Goal: Check status: Check status

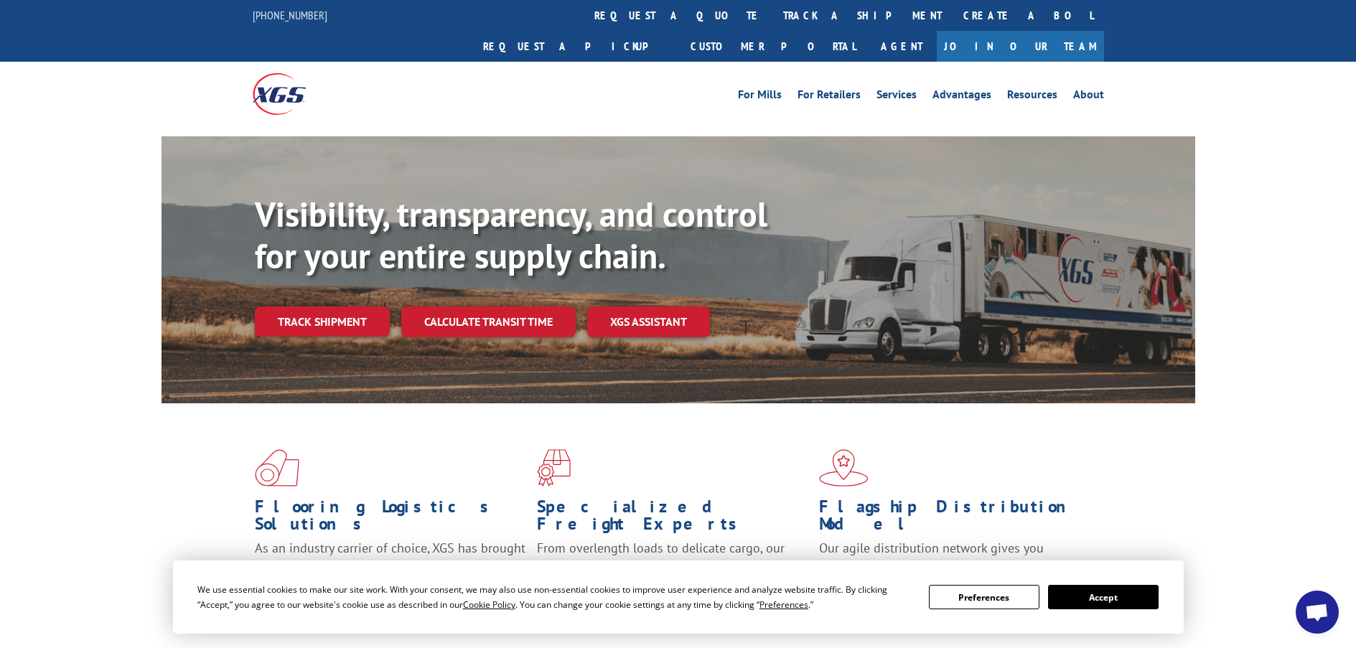
scroll to position [363, 0]
click at [1111, 597] on button "Accept" at bounding box center [1103, 597] width 111 height 24
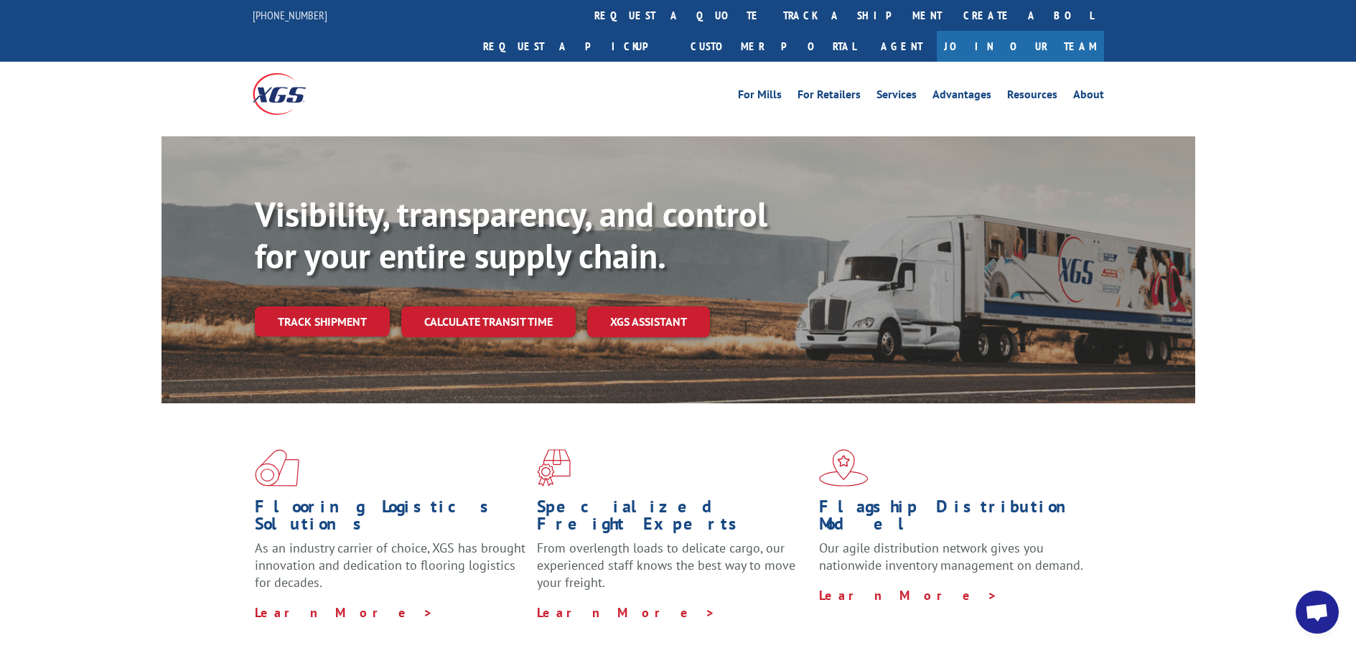
click at [1311, 609] on span "Open chat" at bounding box center [1317, 614] width 24 height 20
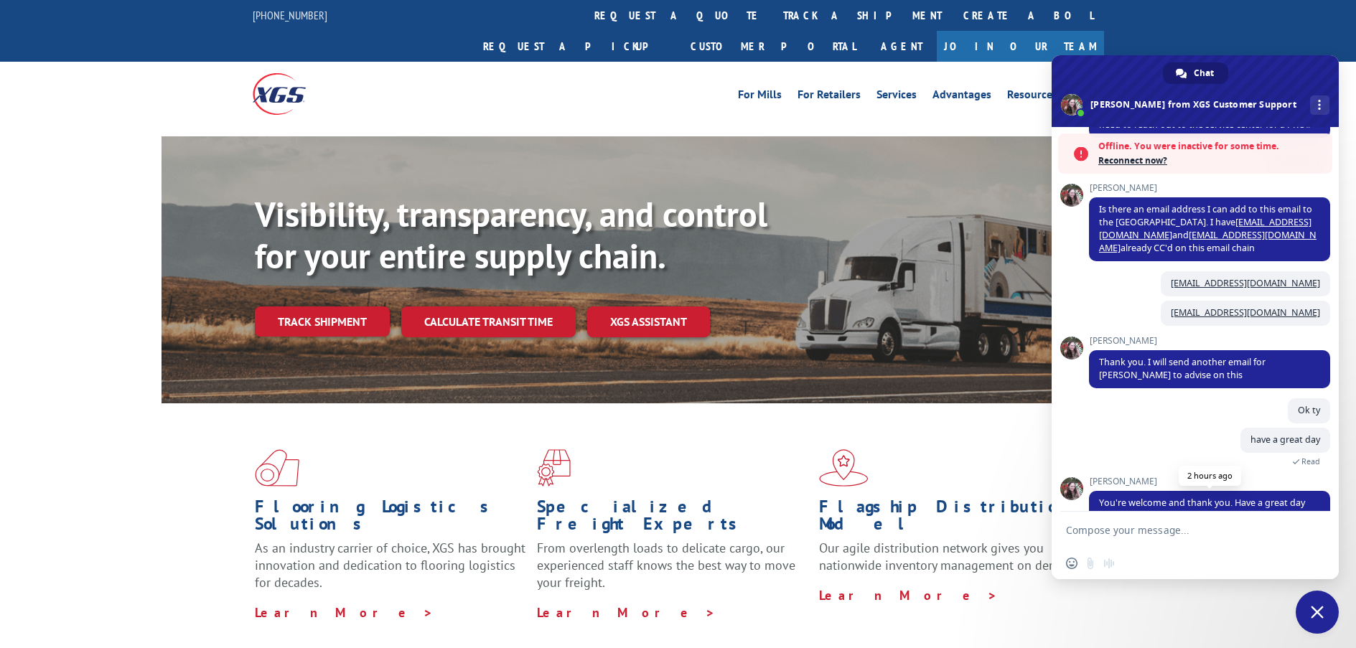
scroll to position [410, 0]
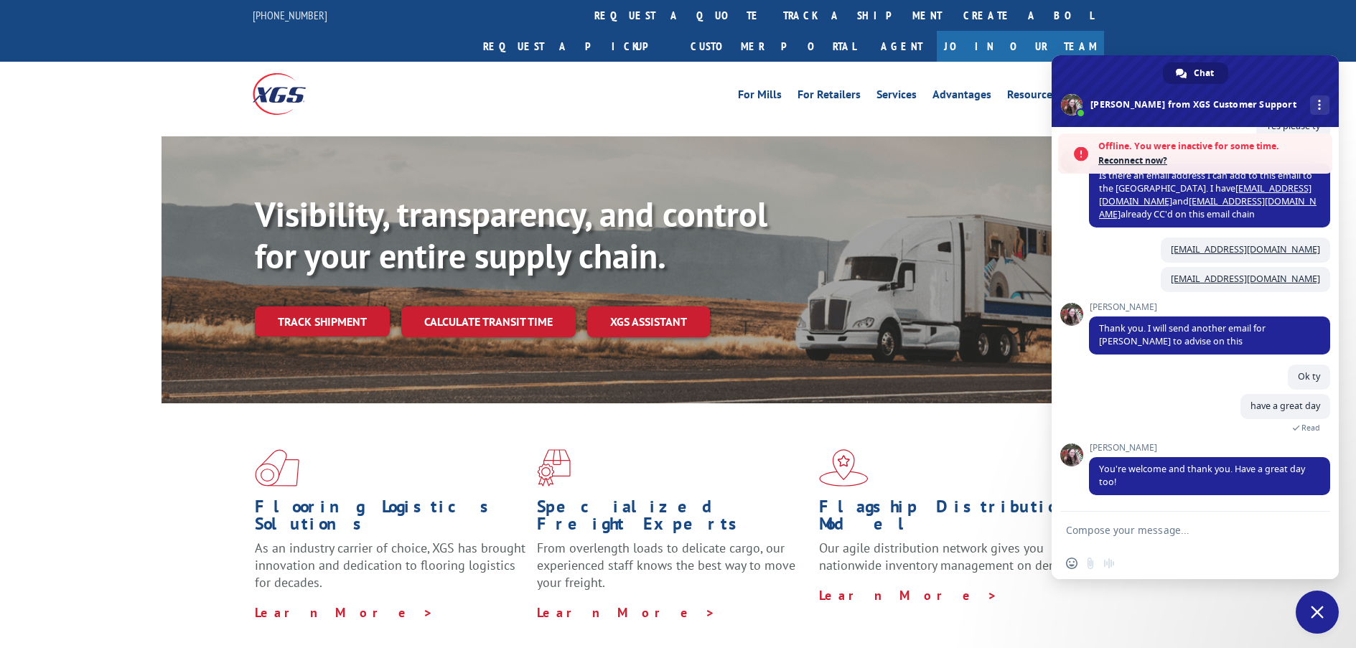
paste textarea "17501430"
type textarea "17501430"
drag, startPoint x: 1135, startPoint y: 530, endPoint x: 1011, endPoint y: 530, distance: 124.2
click at [707, 83] on div "For [PERSON_NAME] For Retailers Services Advantages Resources About For [PERSON…" at bounding box center [784, 94] width 639 height 22
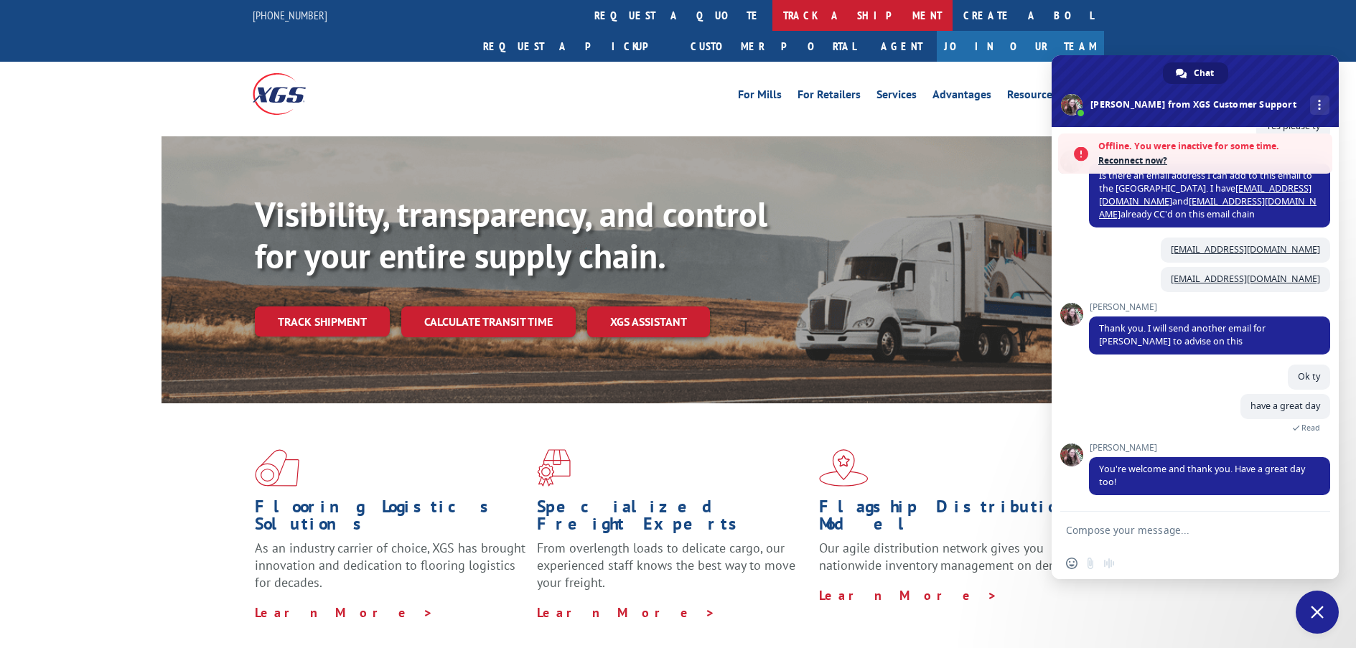
click at [773, 16] on link "track a shipment" at bounding box center [863, 15] width 180 height 31
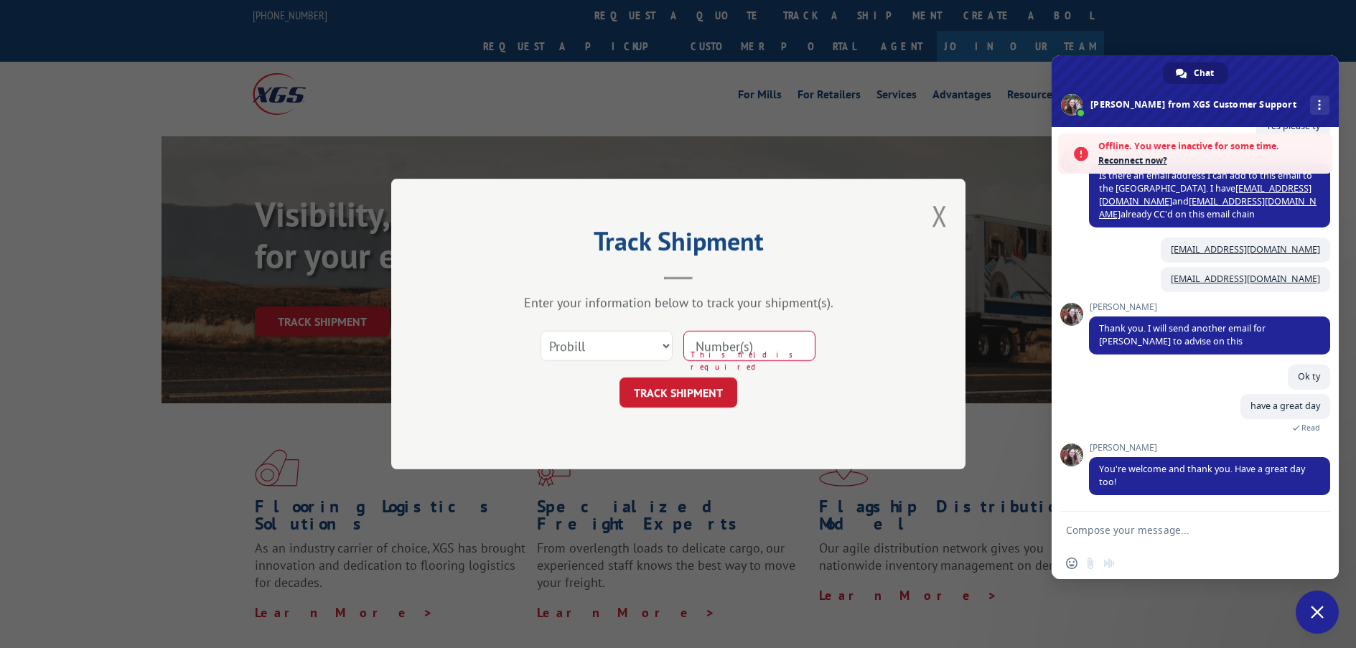
click at [728, 341] on input at bounding box center [750, 346] width 132 height 30
paste input "17501430"
type input "17501430"
click at [684, 382] on button "TRACK SHIPMENT" at bounding box center [679, 393] width 118 height 30
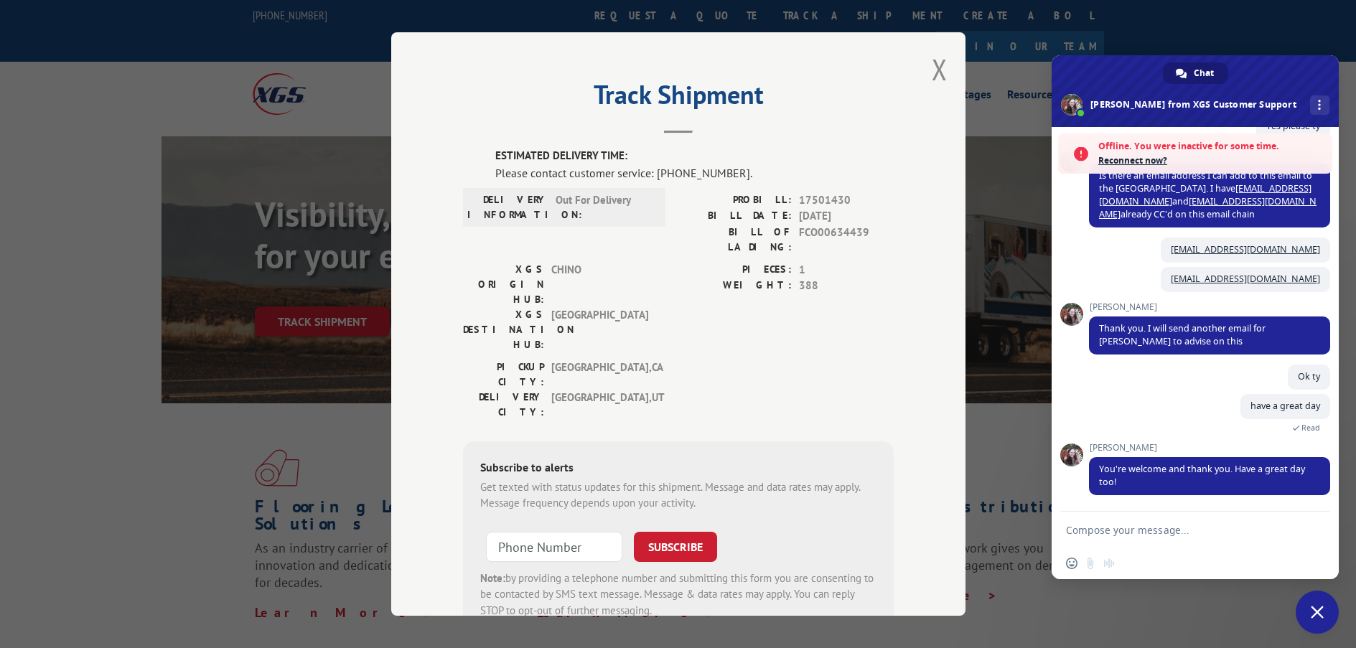
click at [1137, 544] on form at bounding box center [1179, 531] width 227 height 39
click at [1138, 529] on textarea "Compose your message..." at bounding box center [1179, 530] width 227 height 13
type textarea "Hello"
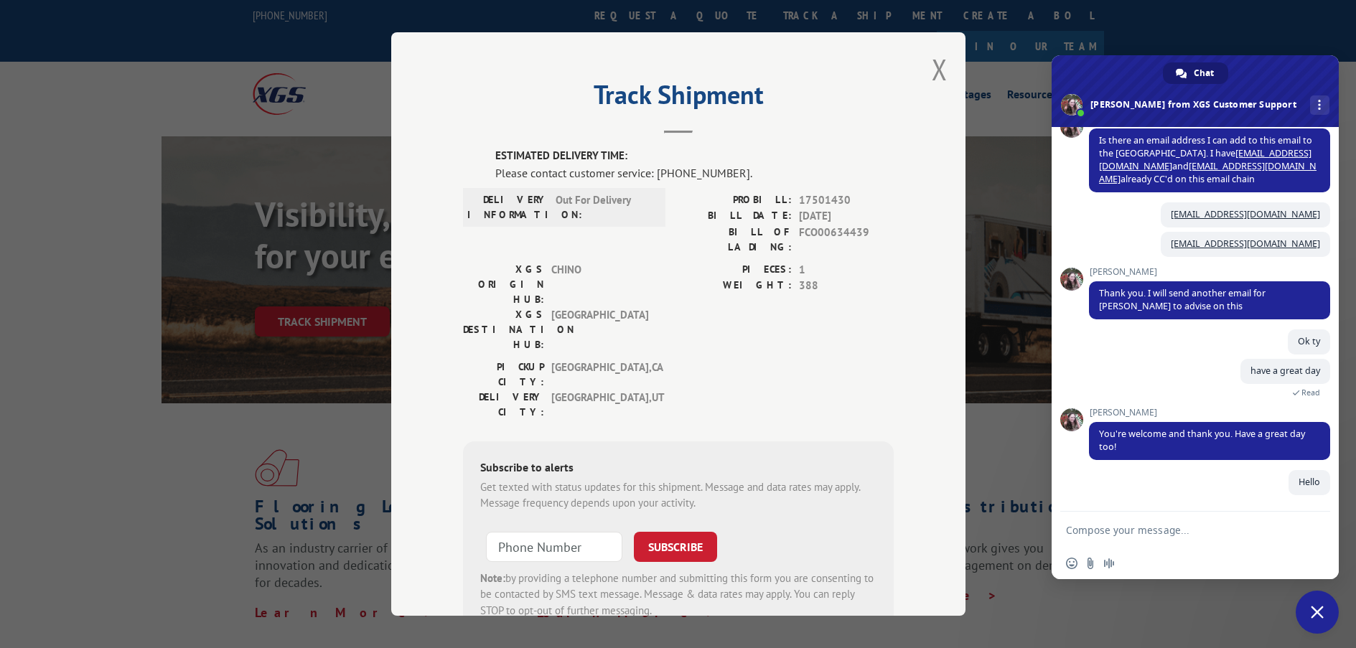
scroll to position [399, 0]
paste textarea "17501430"
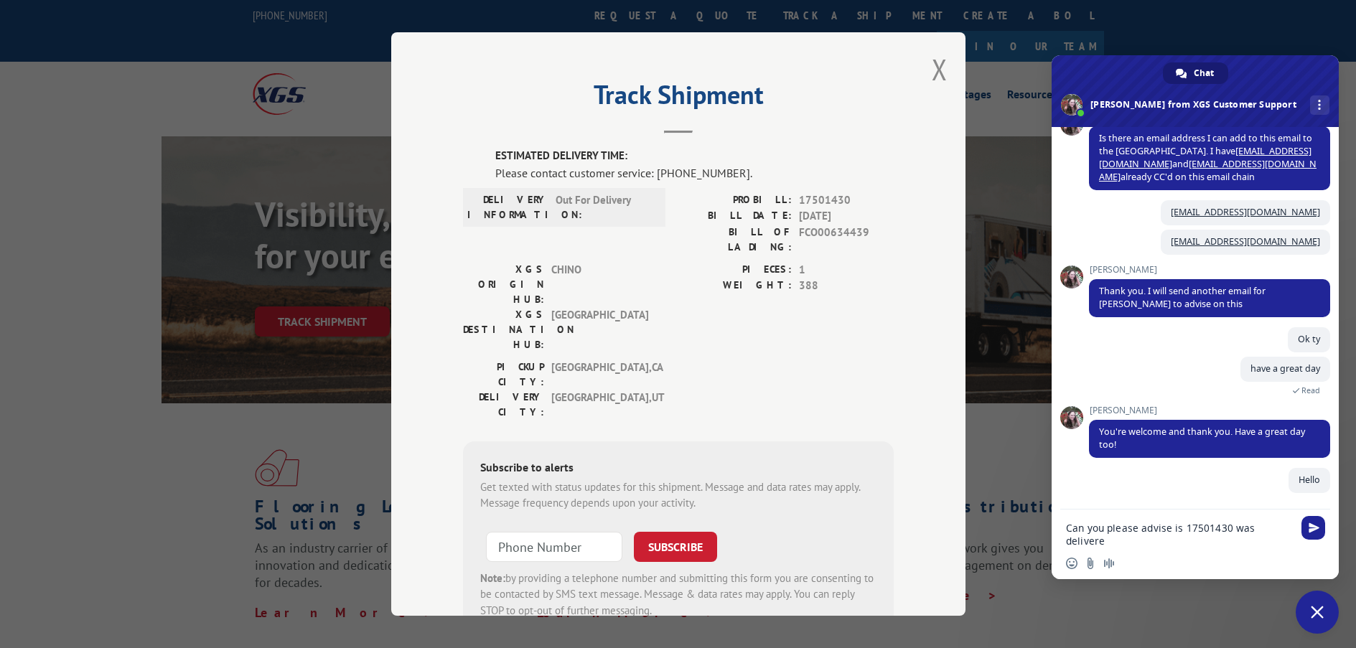
type textarea "Can you please advise is 17501430 was delivered"
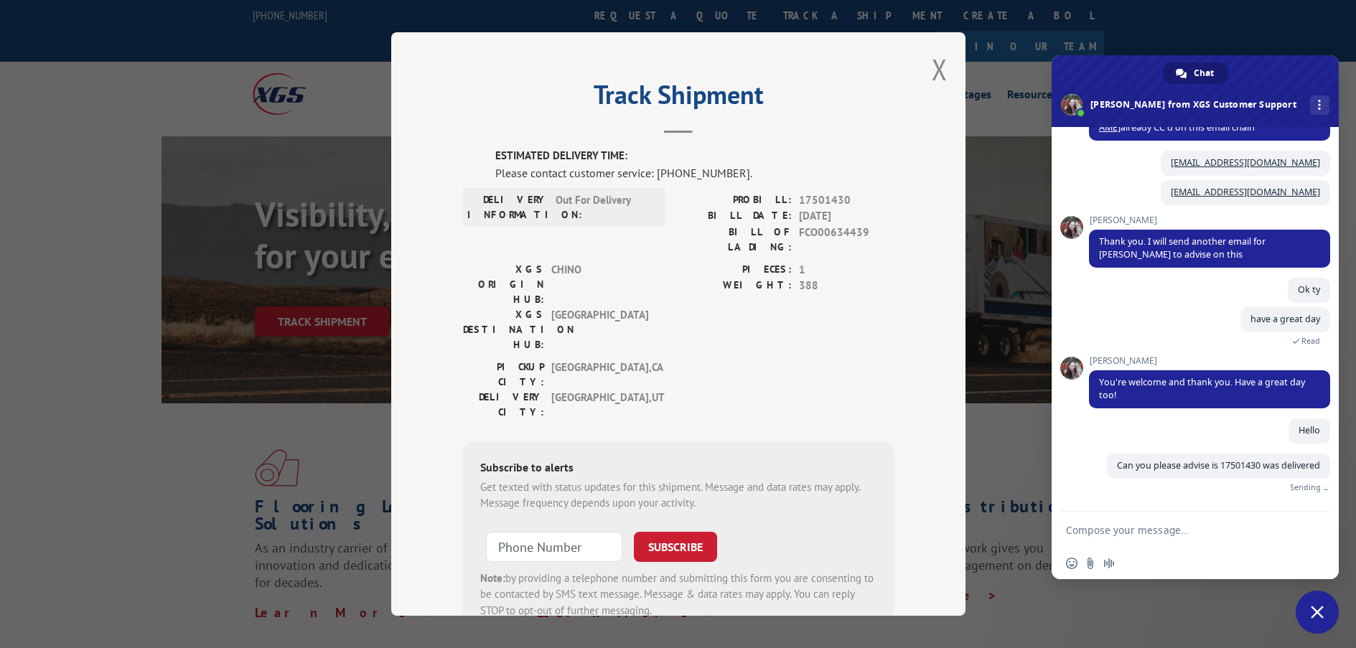
scroll to position [428, 0]
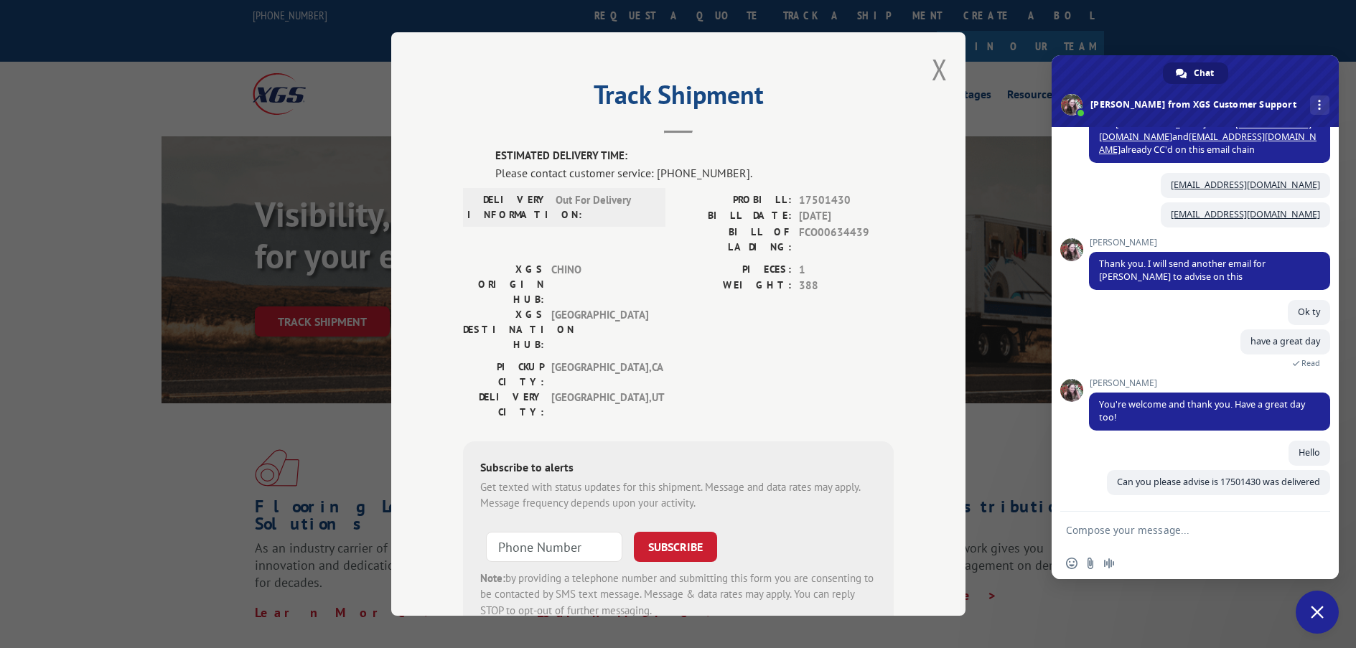
click at [1306, 608] on span "Close chat" at bounding box center [1317, 612] width 43 height 43
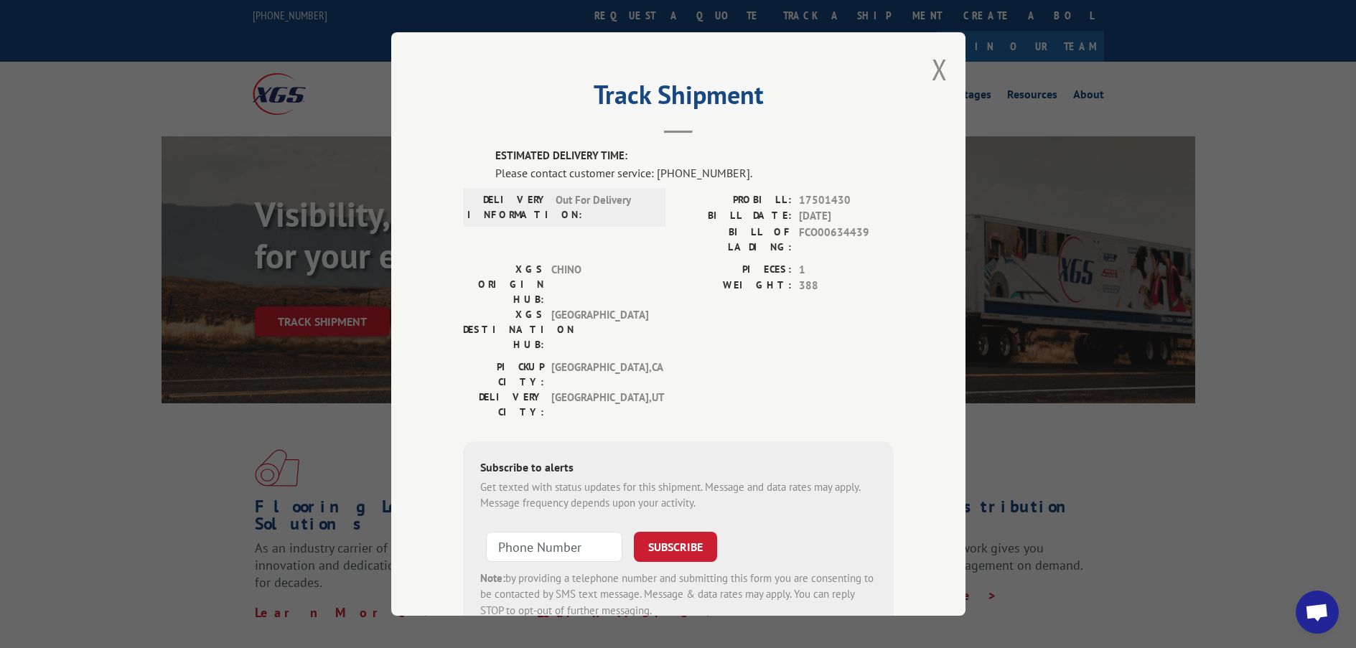
click at [1311, 613] on span "Open chat" at bounding box center [1317, 614] width 24 height 20
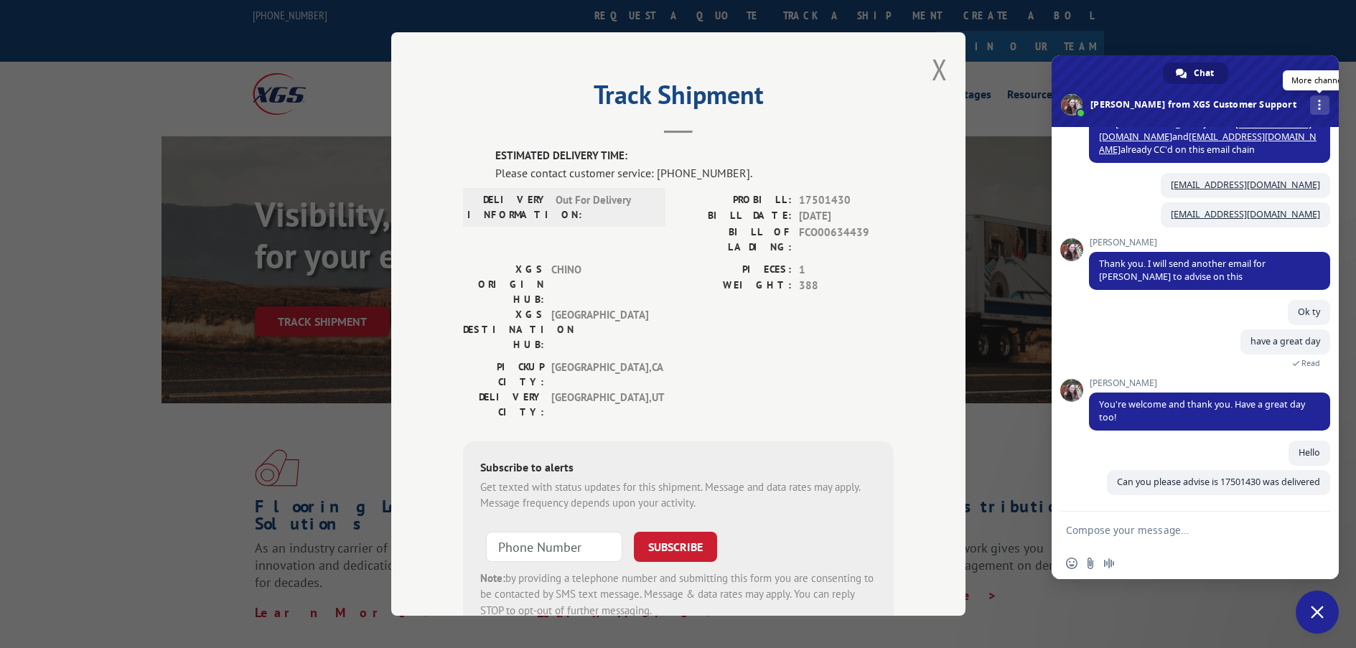
click at [1318, 101] on span "More channels" at bounding box center [1319, 105] width 3 height 10
click at [1130, 103] on span at bounding box center [1195, 91] width 287 height 72
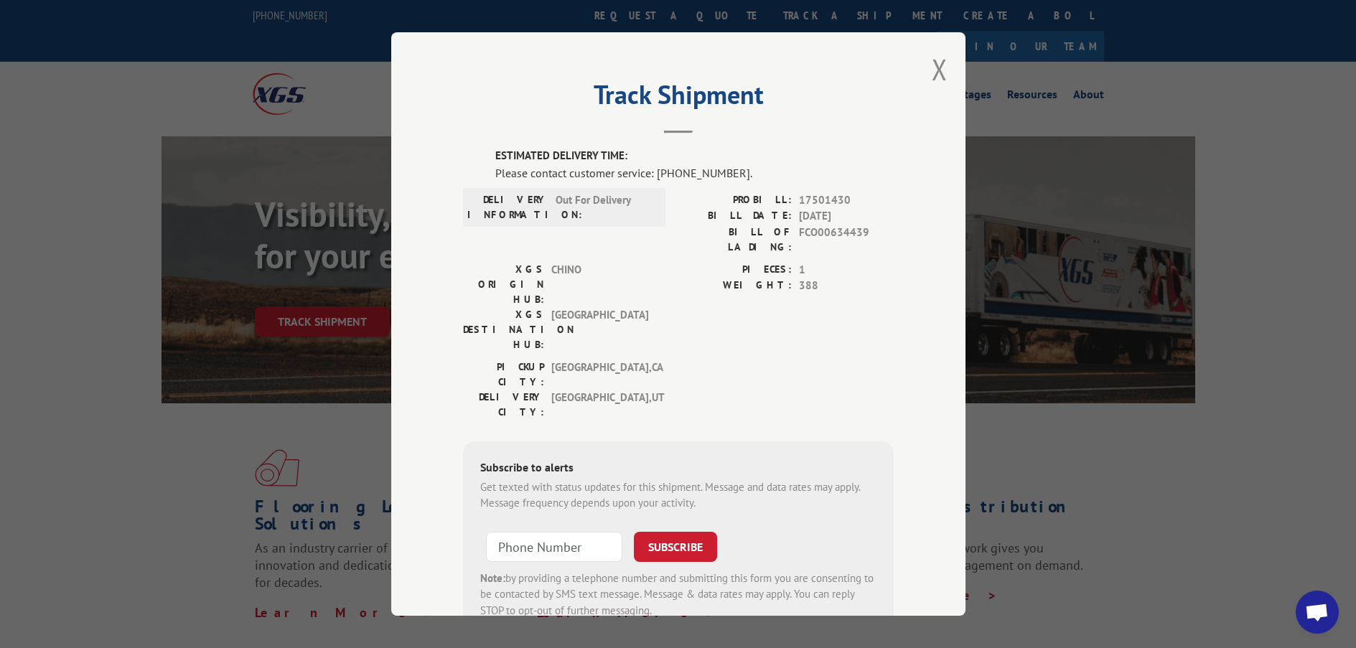
click at [1308, 612] on span "Open chat" at bounding box center [1317, 614] width 24 height 20
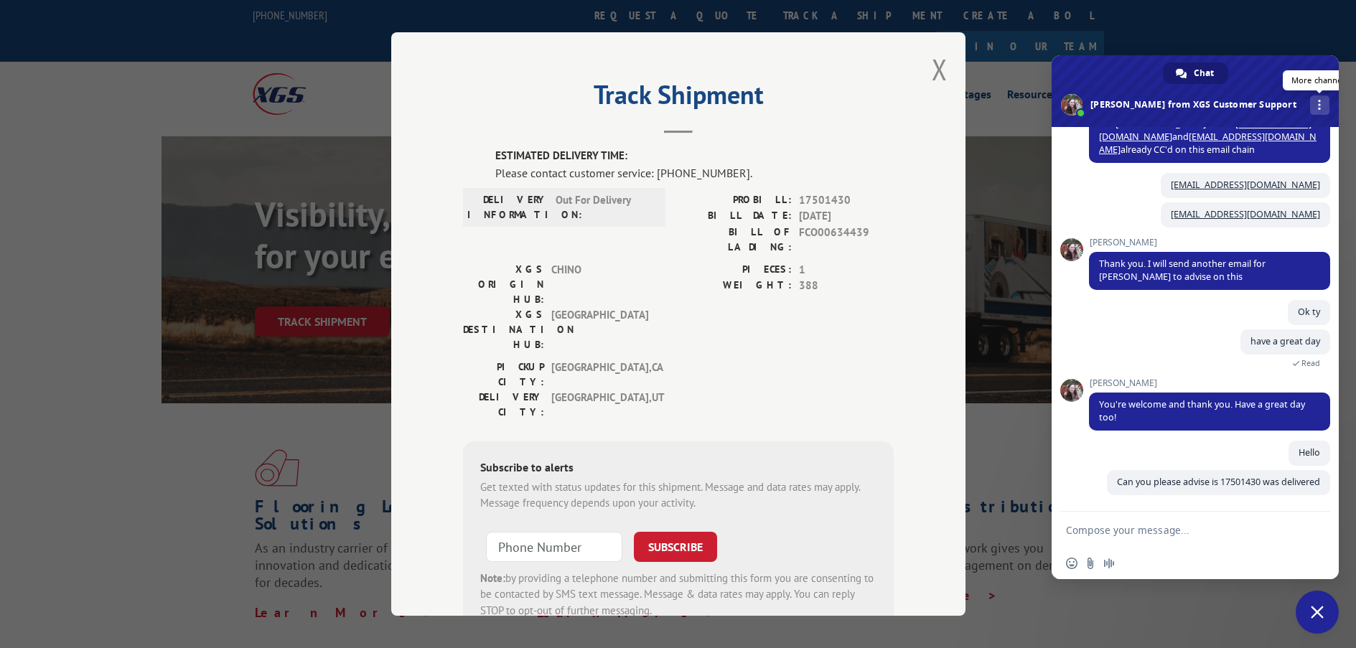
click at [1318, 106] on span "More channels" at bounding box center [1319, 105] width 3 height 10
click at [710, 360] on div "[GEOGRAPHIC_DATA]: [GEOGRAPHIC_DATA] , [GEOGRAPHIC_DATA]: [GEOGRAPHIC_DATA] , […" at bounding box center [678, 394] width 431 height 68
click at [933, 69] on button "Close modal" at bounding box center [940, 69] width 16 height 38
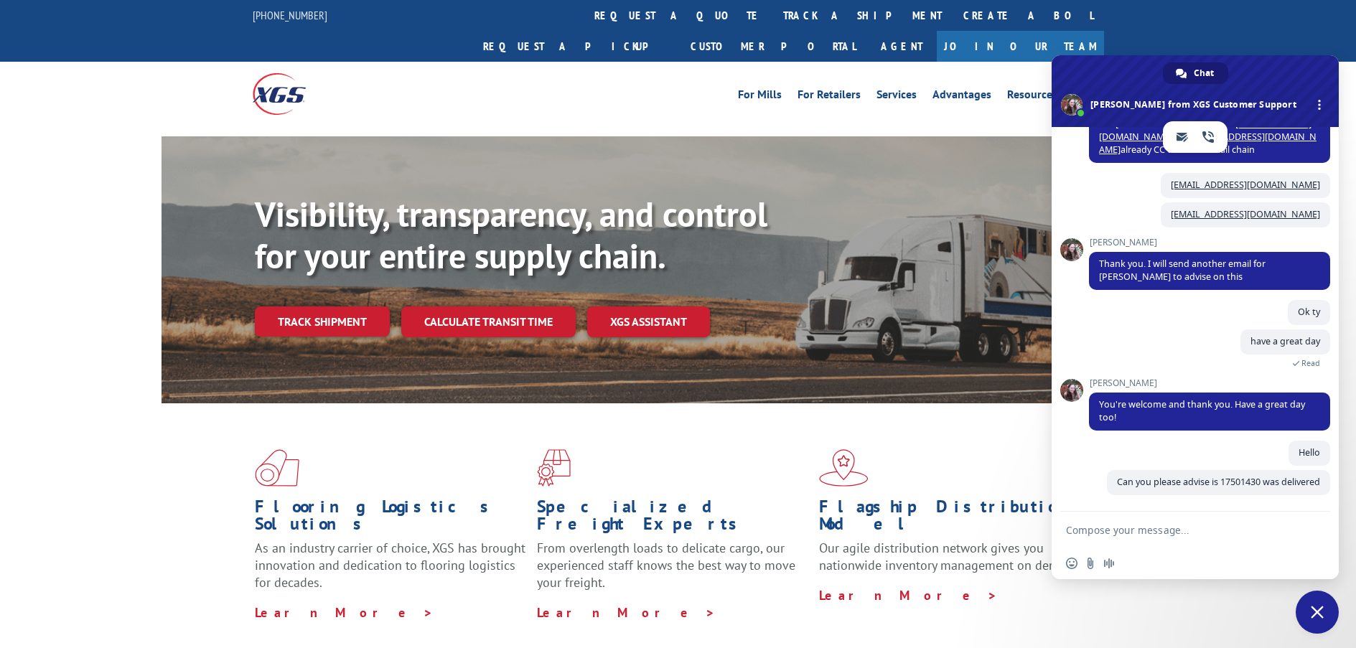
click at [1208, 62] on div "For [PERSON_NAME] For Retailers Services Advantages Resources About For [PERSON…" at bounding box center [678, 94] width 1356 height 64
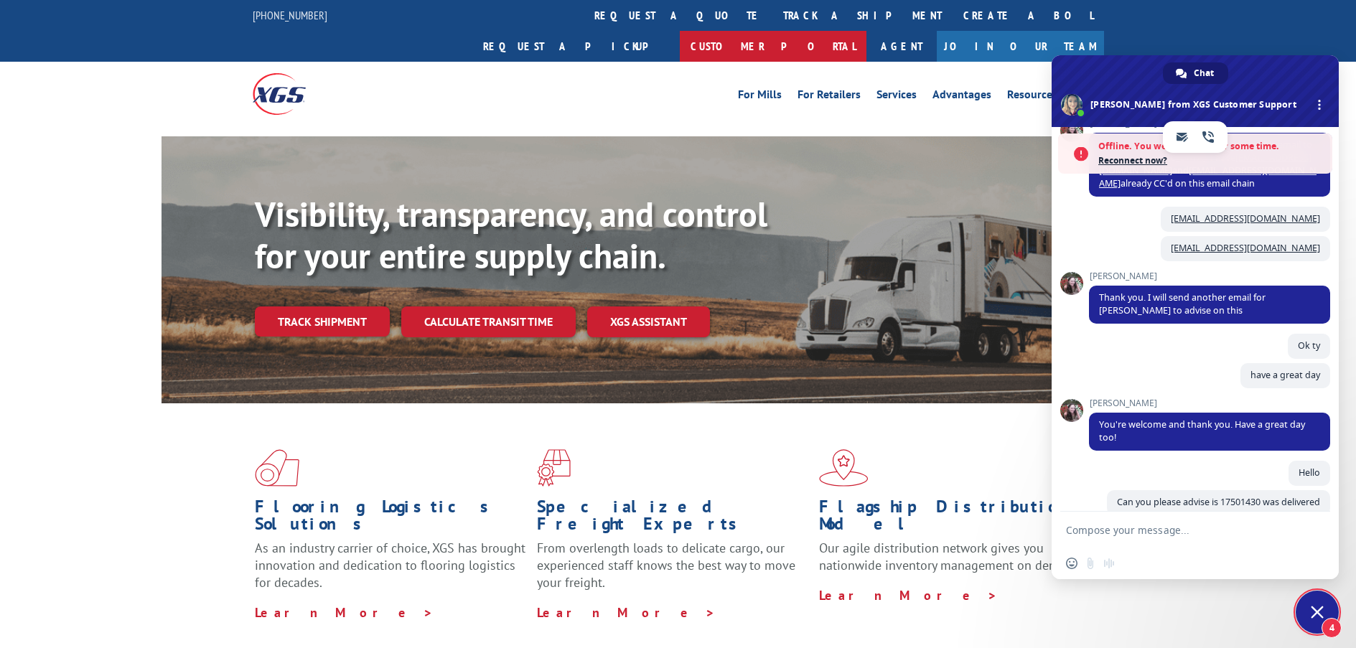
scroll to position [656, 0]
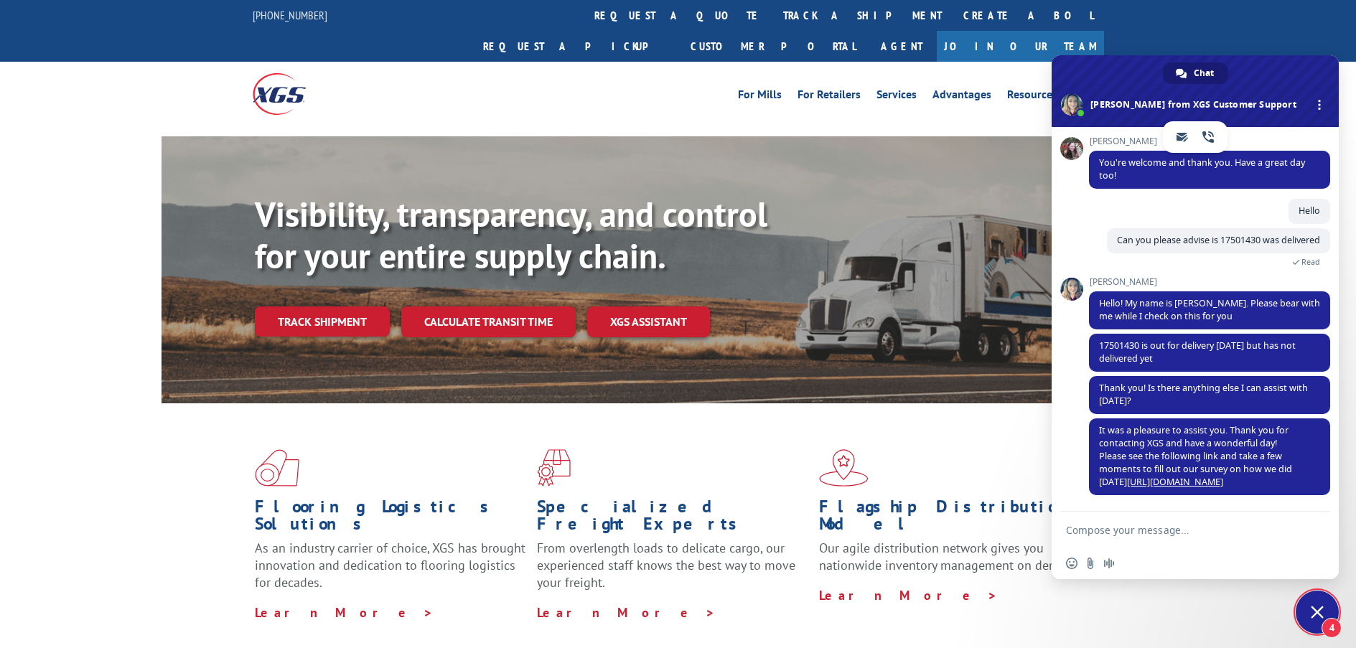
click at [1127, 523] on form at bounding box center [1179, 531] width 227 height 39
click at [1130, 528] on textarea "Compose your message..." at bounding box center [1179, 530] width 227 height 13
click at [1097, 534] on textarea "ty verymuch" at bounding box center [1179, 530] width 227 height 13
type textarea "ty very much"
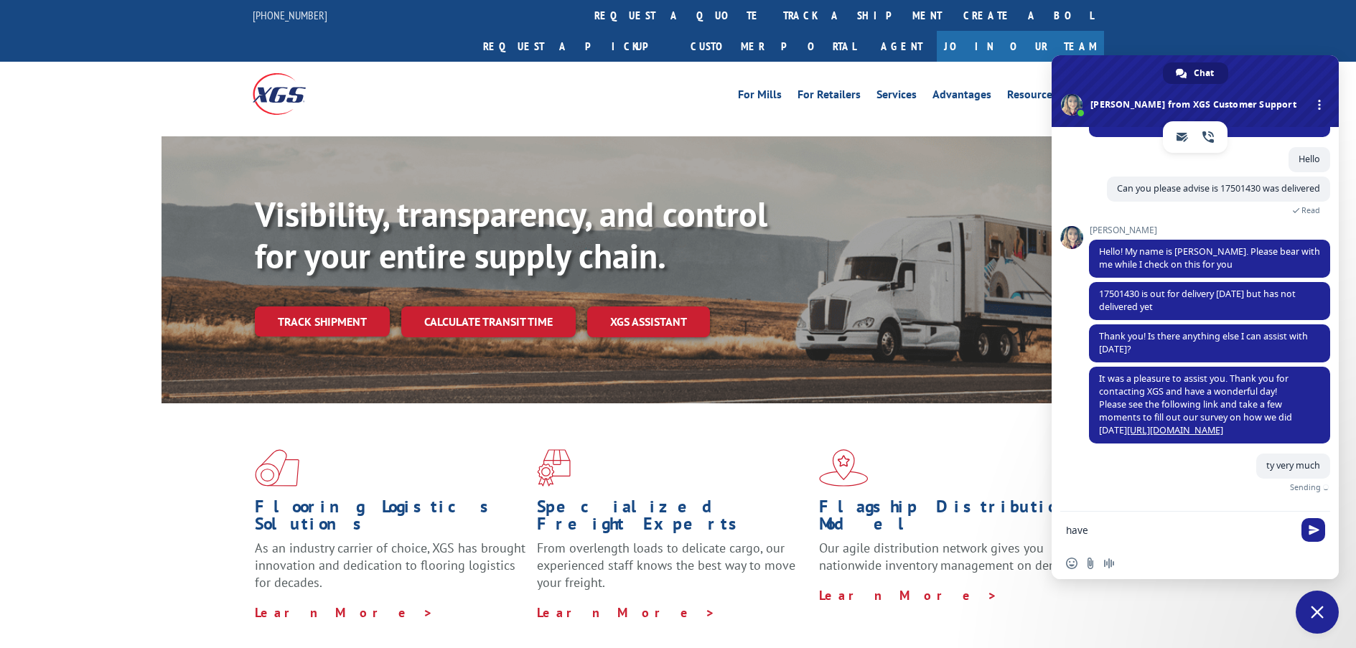
scroll to position [692, 0]
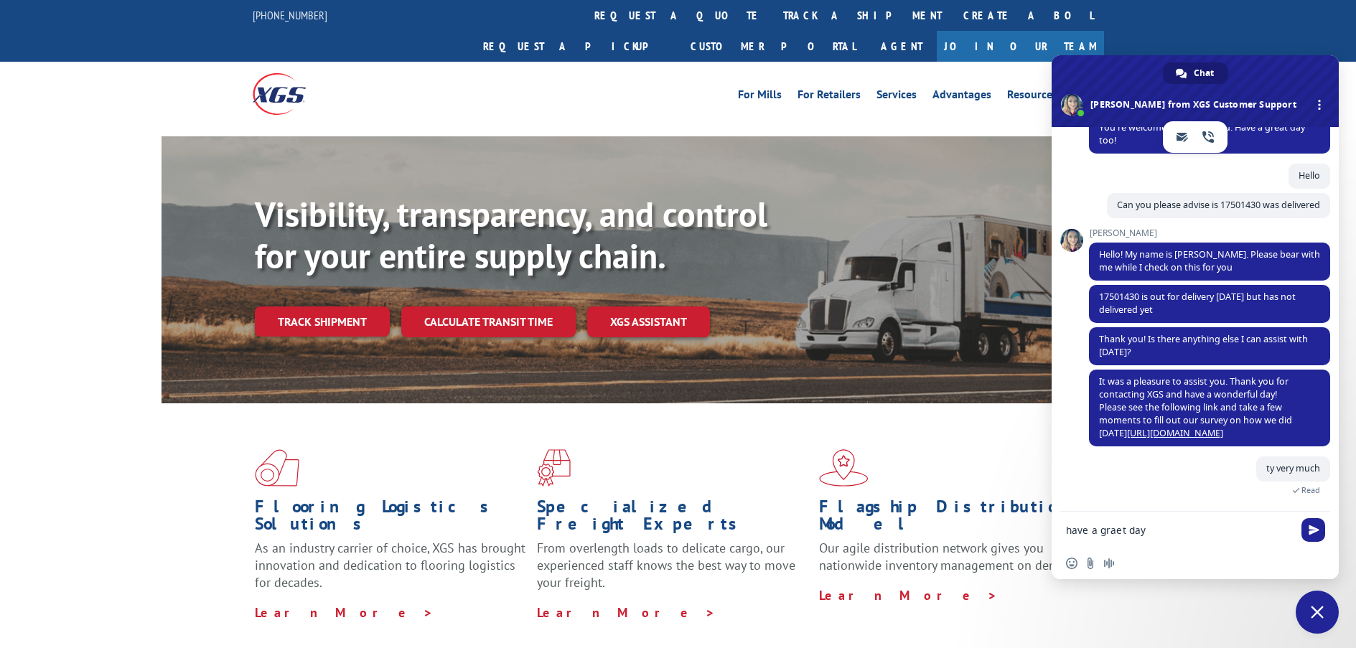
type textarea "have a great day"
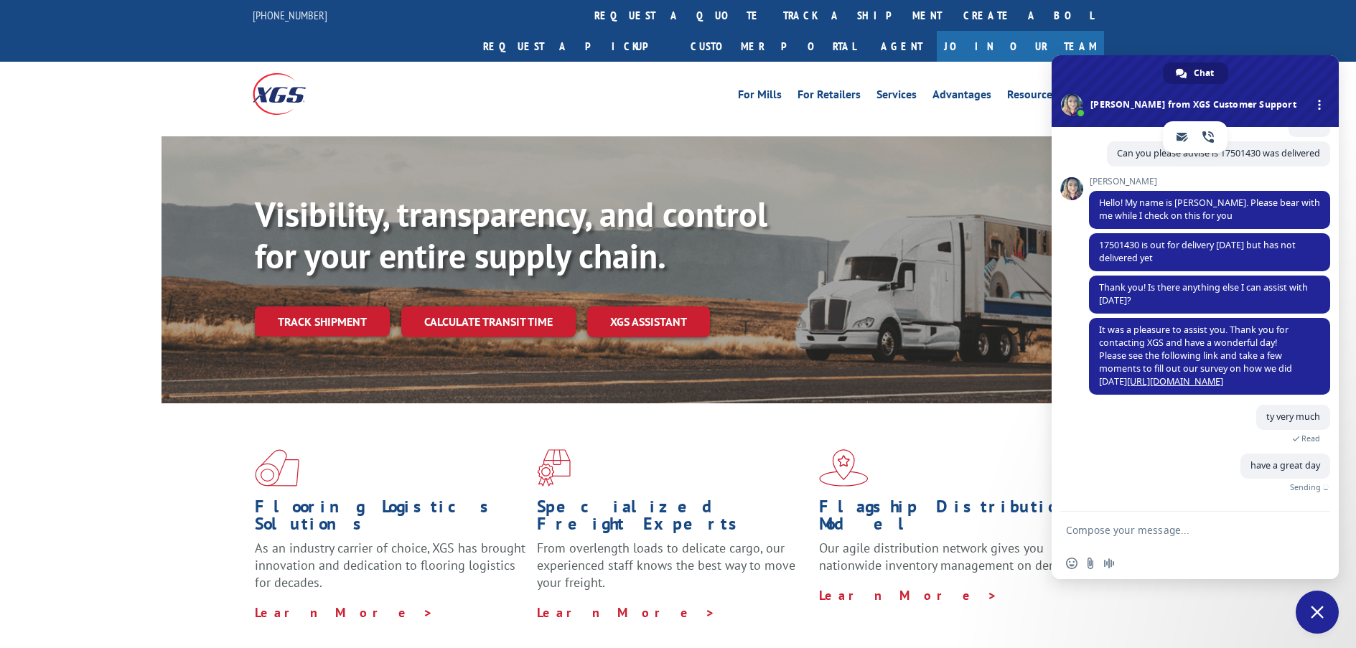
scroll to position [721, 0]
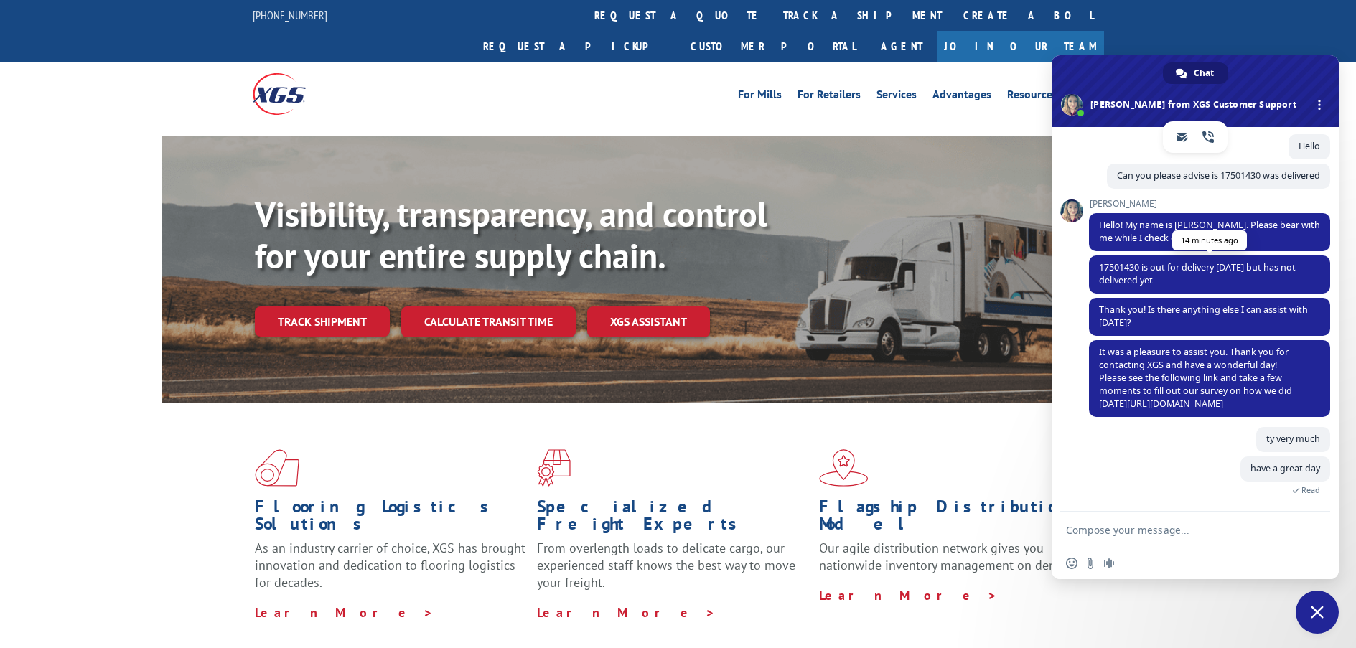
click at [1127, 267] on span "17501430 is out for delivery [DATE] but has not delivered yet" at bounding box center [1197, 273] width 197 height 25
click at [1127, 266] on span "17501430 is out for delivery [DATE] but has not delivered yet" at bounding box center [1197, 273] width 197 height 25
copy span "17501430"
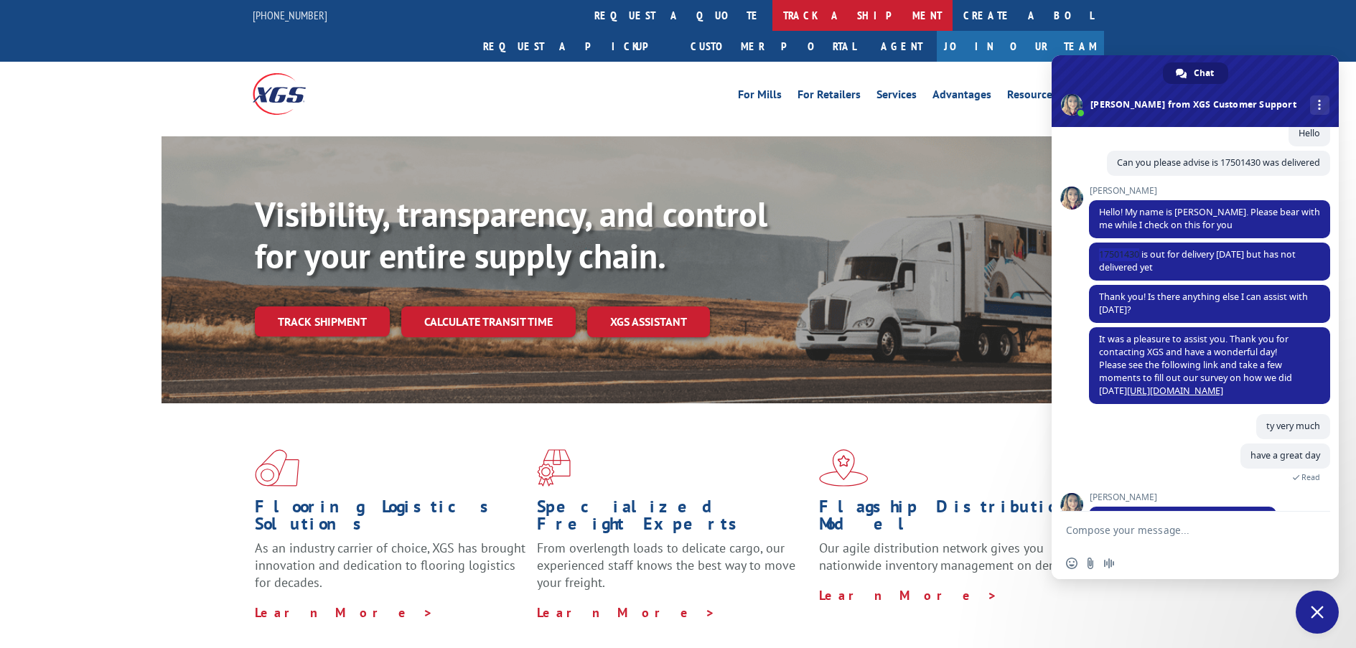
scroll to position [749, 0]
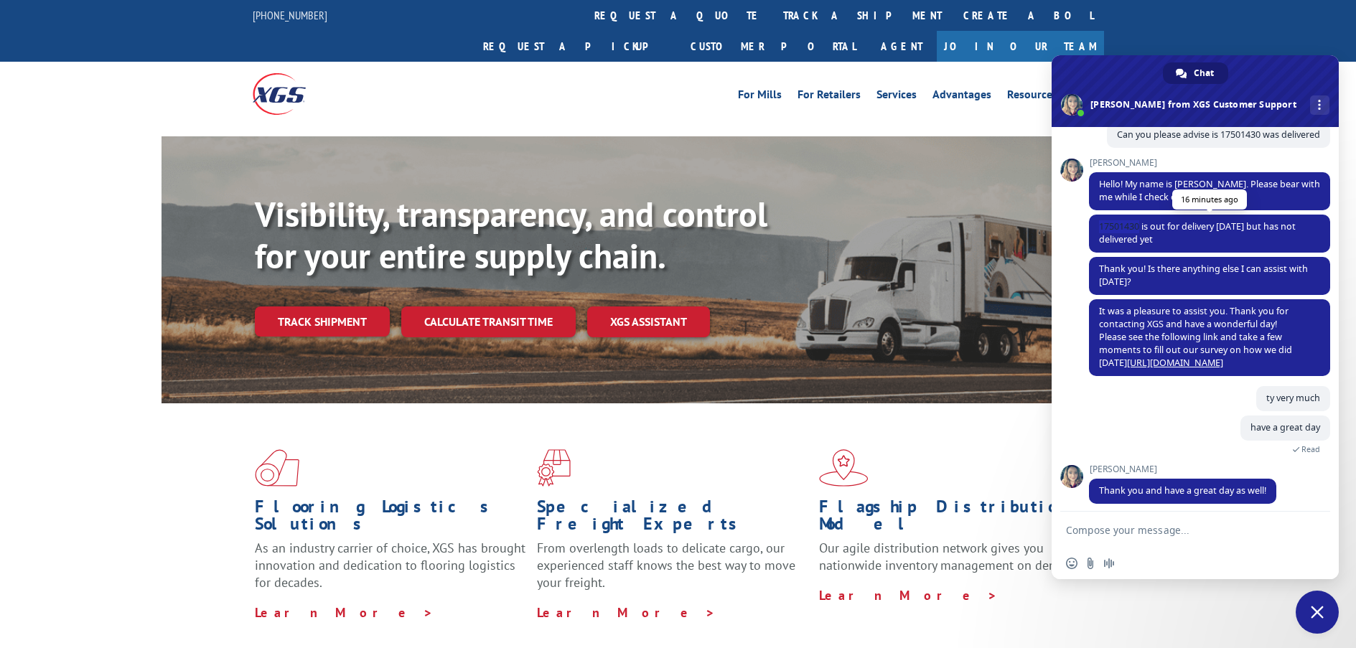
click at [1109, 237] on span "17501430 is out for delivery [DATE] but has not delivered yet" at bounding box center [1197, 232] width 197 height 25
drag, startPoint x: 1109, startPoint y: 237, endPoint x: 1117, endPoint y: 230, distance: 10.7
click at [1117, 230] on span "17501430 is out for delivery [DATE] but has not delivered yet" at bounding box center [1209, 234] width 241 height 38
drag, startPoint x: 1140, startPoint y: 236, endPoint x: 1130, endPoint y: 249, distance: 16.4
click at [1095, 240] on span "17501430 is out for delivery [DATE] but has not delivered yet" at bounding box center [1209, 234] width 241 height 38
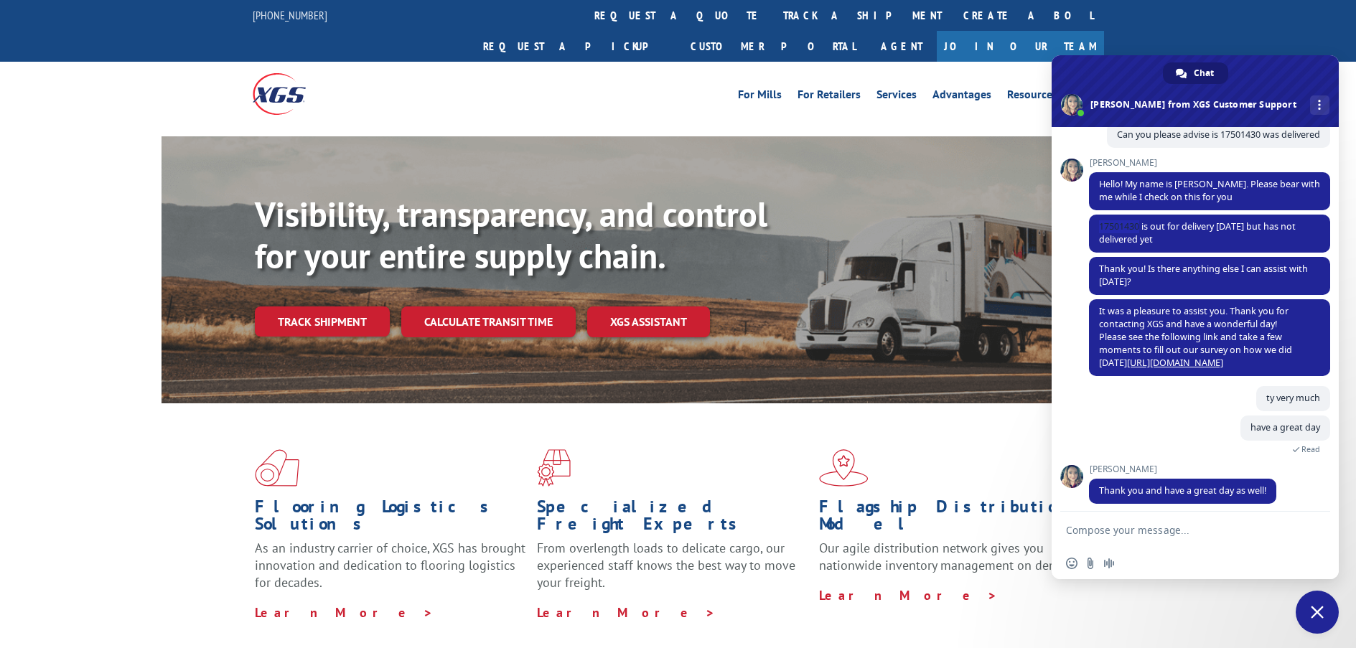
copy span "17501430"
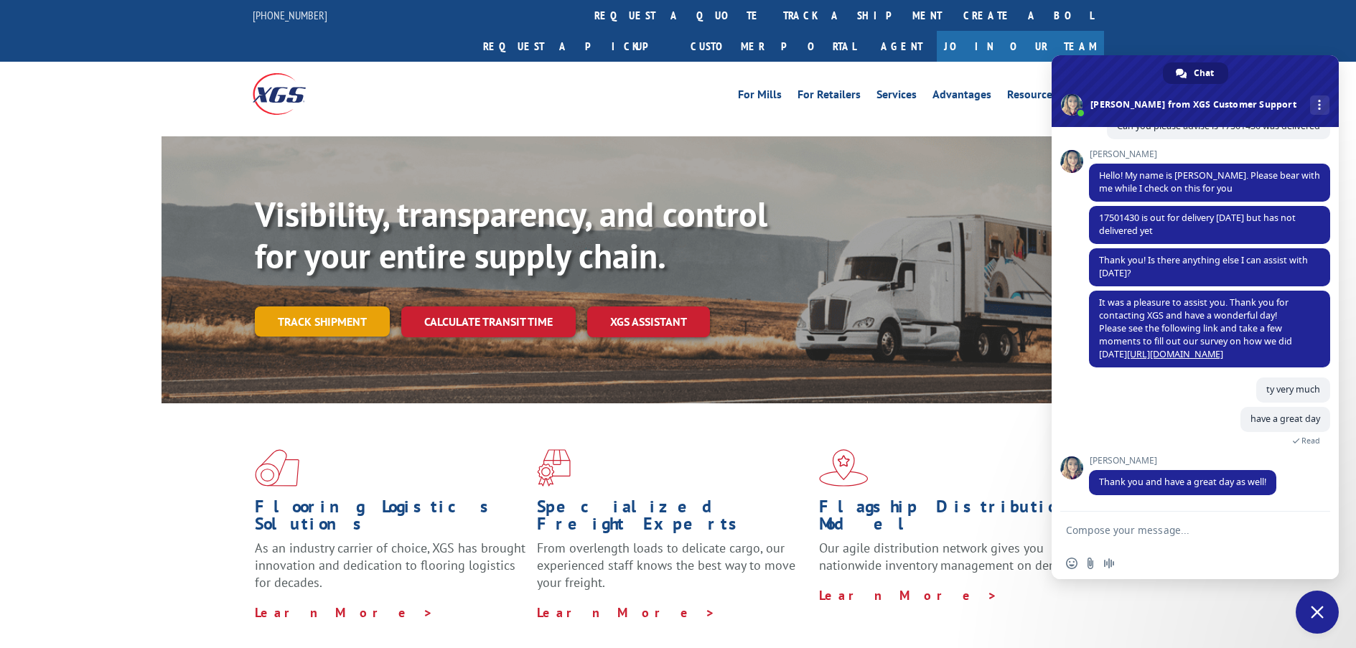
click at [299, 307] on link "Track shipment" at bounding box center [322, 322] width 135 height 30
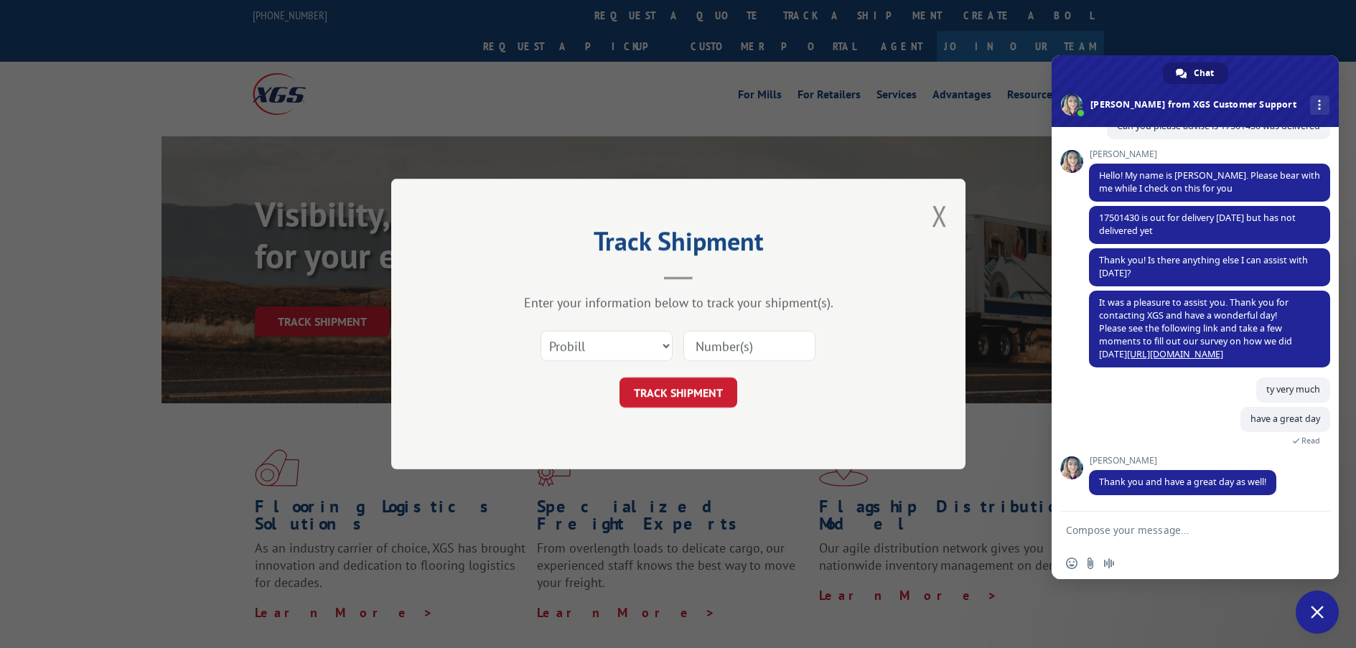
click at [750, 343] on input at bounding box center [750, 346] width 132 height 30
paste input "17733713"
type input "17733713"
drag, startPoint x: 666, startPoint y: 386, endPoint x: 885, endPoint y: 370, distance: 219.6
click at [669, 387] on button "TRACK SHIPMENT" at bounding box center [679, 393] width 118 height 30
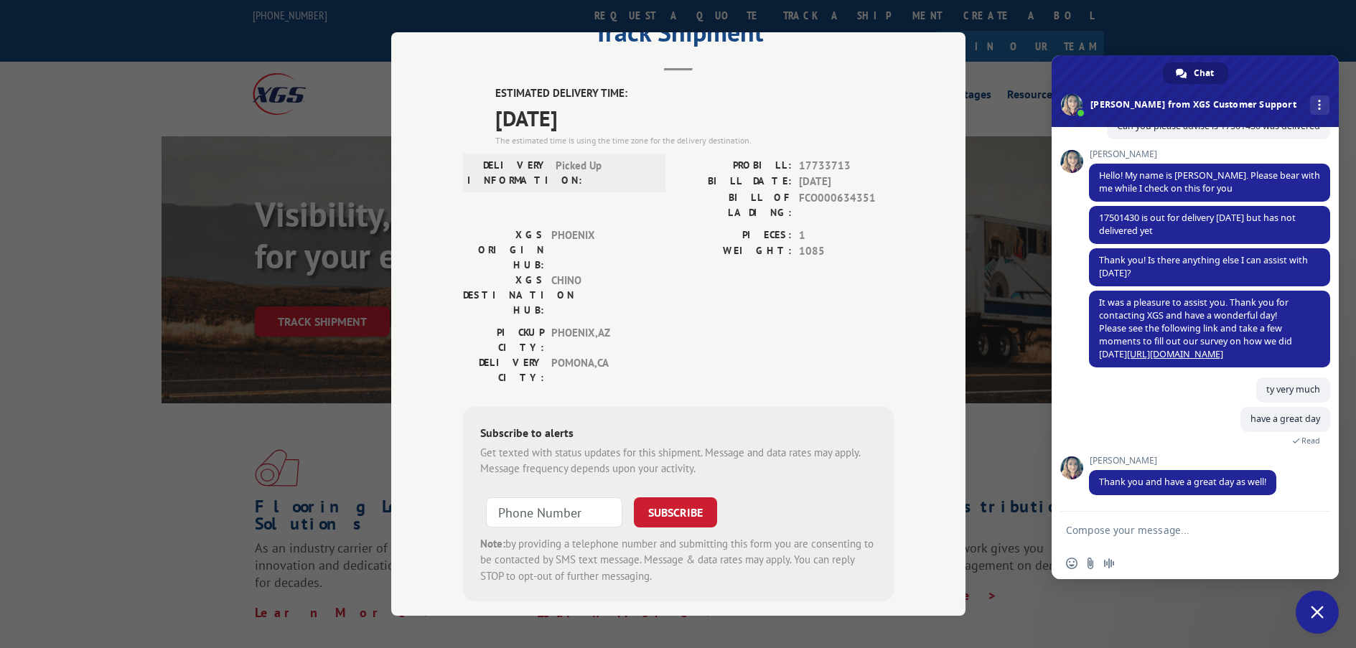
scroll to position [0, 0]
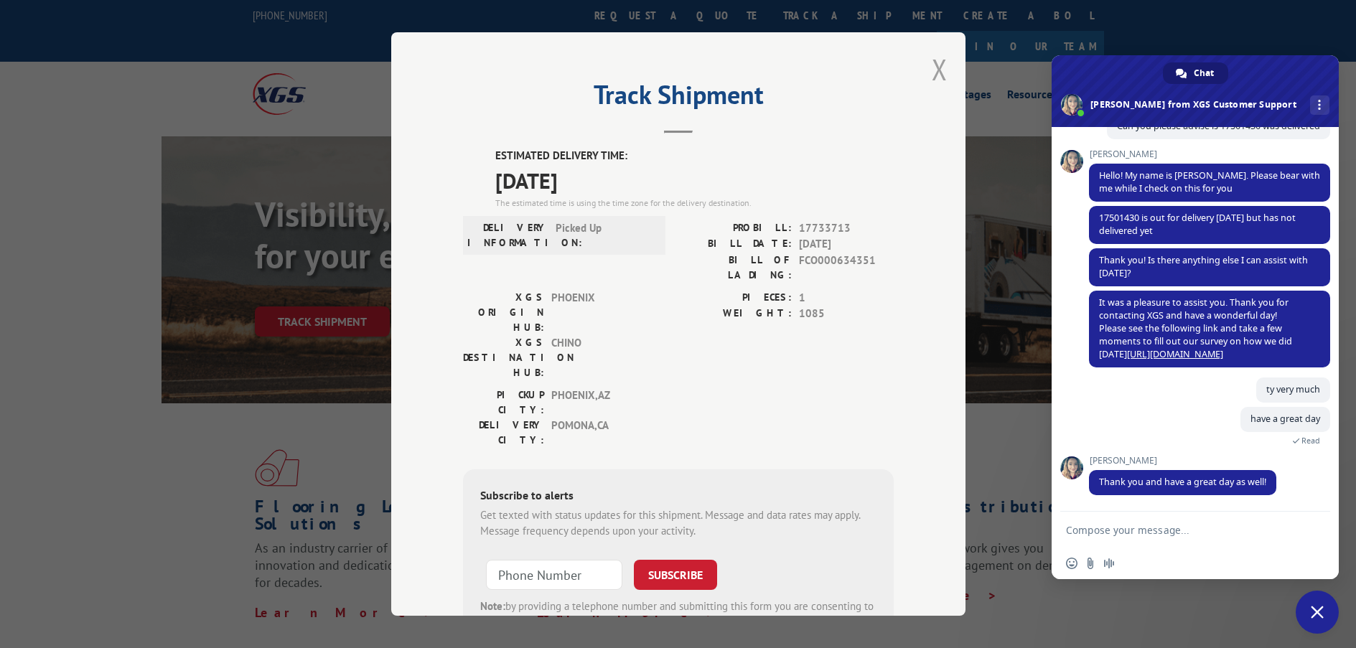
click at [932, 65] on button "Close modal" at bounding box center [940, 69] width 16 height 38
